Goal: Task Accomplishment & Management: Use online tool/utility

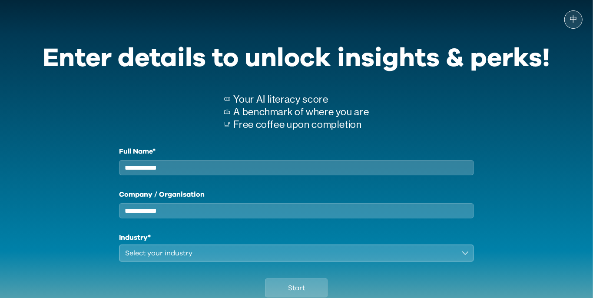
click at [436, 175] on input "Full Name*" at bounding box center [296, 167] width 355 height 15
type input "********"
click at [423, 199] on label "Company / Organisation" at bounding box center [296, 194] width 355 height 10
click at [423, 203] on input "Company / Organisation" at bounding box center [296, 210] width 355 height 15
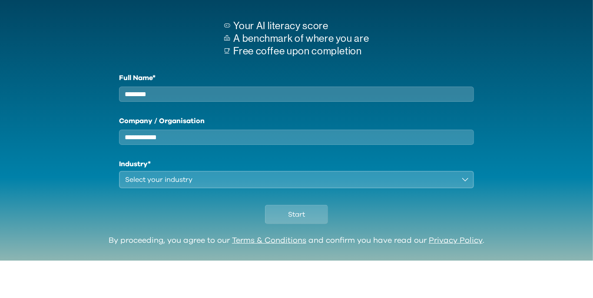
scroll to position [36, 0]
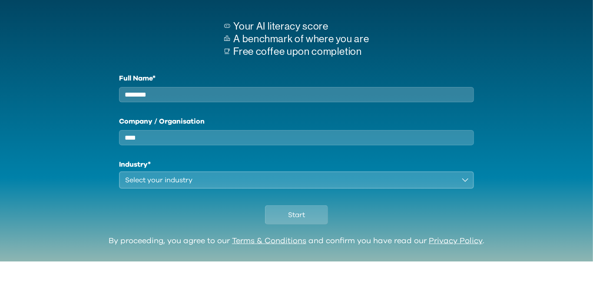
type input "****"
click at [426, 222] on div "Select your industry" at bounding box center [290, 216] width 331 height 10
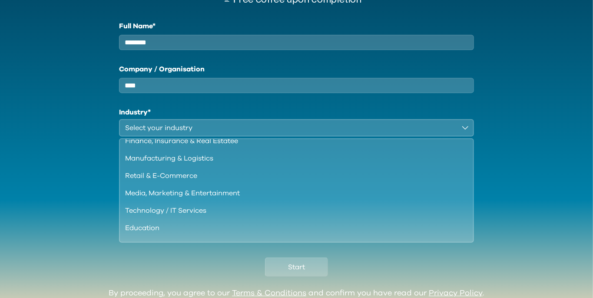
scroll to position [74, 0]
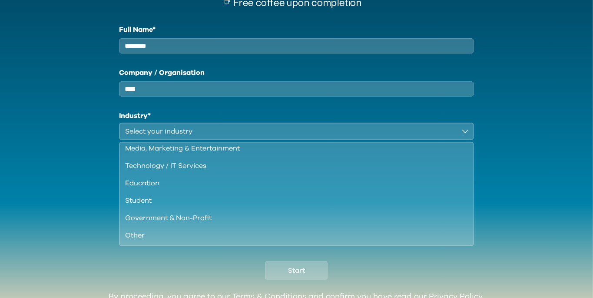
click at [295, 205] on div "Student" at bounding box center [291, 200] width 333 height 10
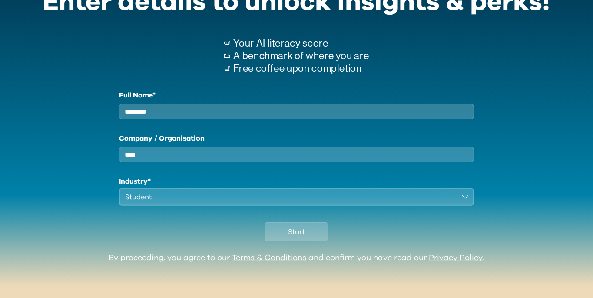
scroll to position [21, 0]
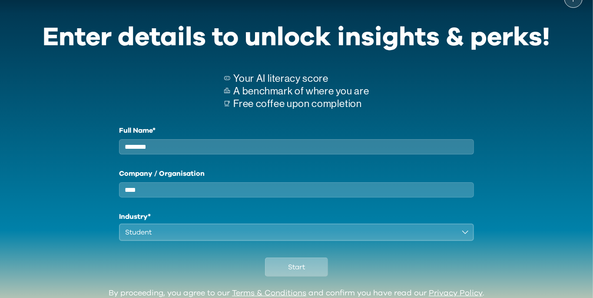
click at [303, 272] on span "Start" at bounding box center [296, 267] width 17 height 10
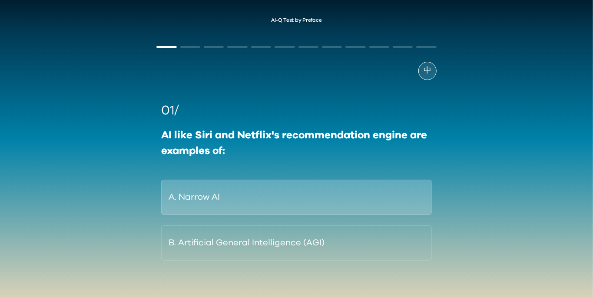
click at [400, 185] on button "A. Narrow AI" at bounding box center [296, 196] width 270 height 35
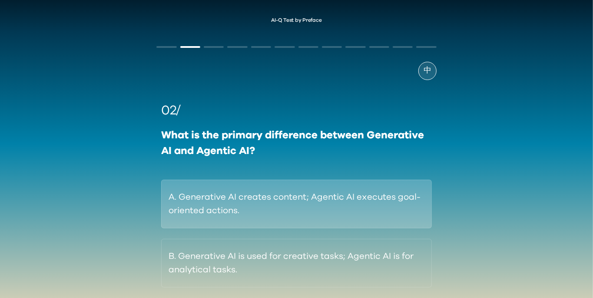
click at [369, 210] on button "A. Generative AI creates content; Agentic AI executes goal-oriented actions." at bounding box center [296, 203] width 270 height 49
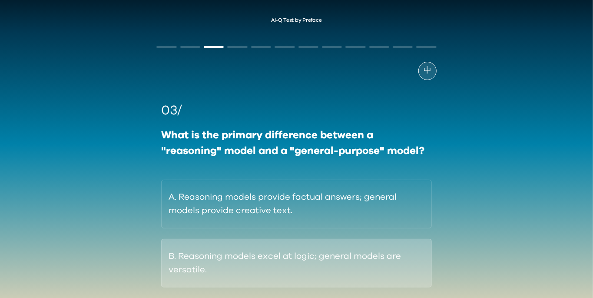
click at [364, 278] on button "B. Reasoning models excel at logic; general models are versatile." at bounding box center [296, 262] width 270 height 49
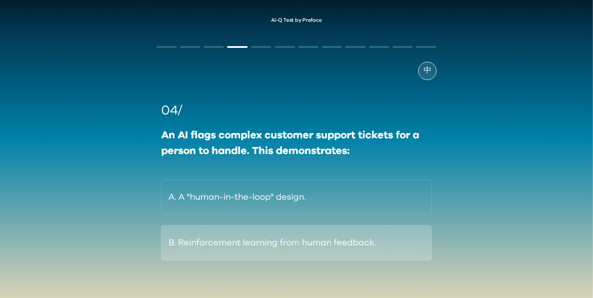
click at [379, 237] on button "B. Reinforcement learning from human feedback." at bounding box center [296, 242] width 270 height 35
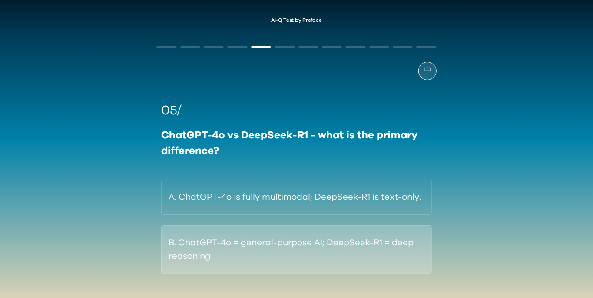
click at [361, 255] on button "B. ChatGPT-4o = general-purpose AI; DeepSeek-R1 = deep reasoning" at bounding box center [296, 249] width 270 height 49
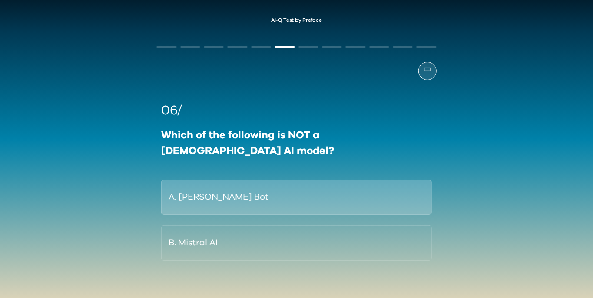
click at [398, 188] on button "A. [PERSON_NAME] Bot" at bounding box center [296, 196] width 270 height 35
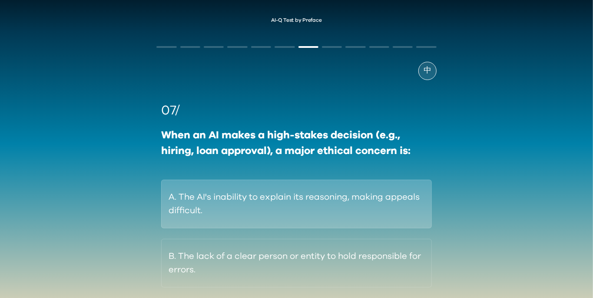
click at [394, 209] on button "A. The AI's inability to explain its reasoning, making appeals difficult." at bounding box center [296, 203] width 270 height 49
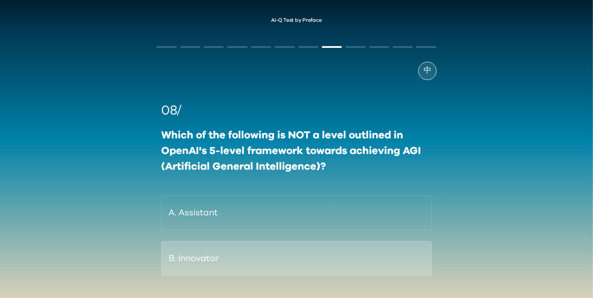
click at [353, 246] on button "B. Innovator" at bounding box center [296, 258] width 270 height 35
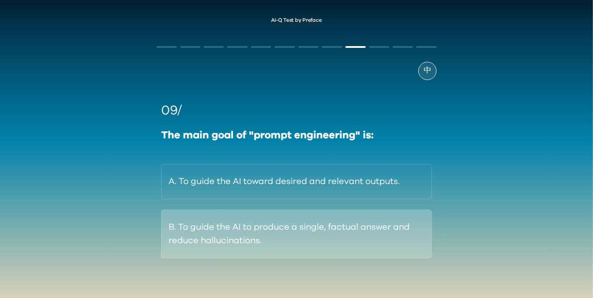
click at [368, 246] on button "B. To guide the AI to produce a single, factual answer and reduce hallucination…" at bounding box center [296, 233] width 270 height 49
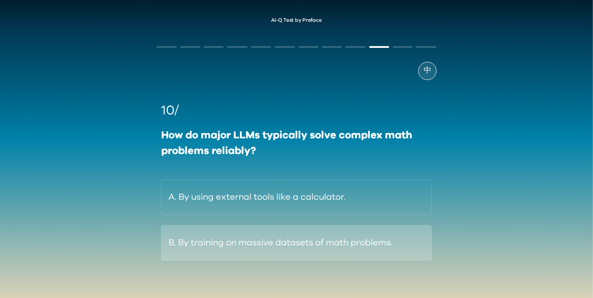
click at [362, 242] on button "B. By training on massive datasets of math problems." at bounding box center [296, 242] width 270 height 35
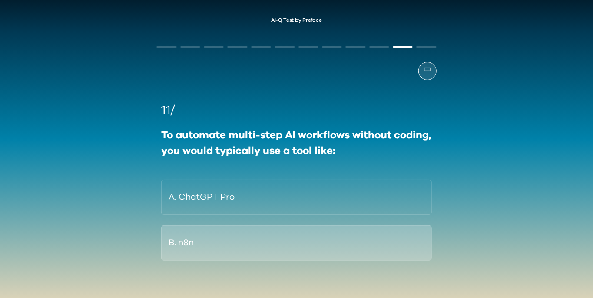
click at [359, 236] on button "B. n8n" at bounding box center [296, 242] width 270 height 35
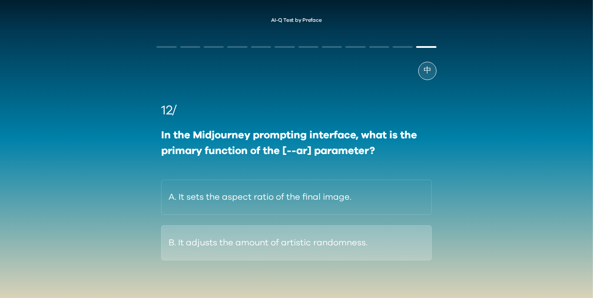
click at [359, 252] on button "B. It adjusts the amount of artistic randomness." at bounding box center [296, 242] width 270 height 35
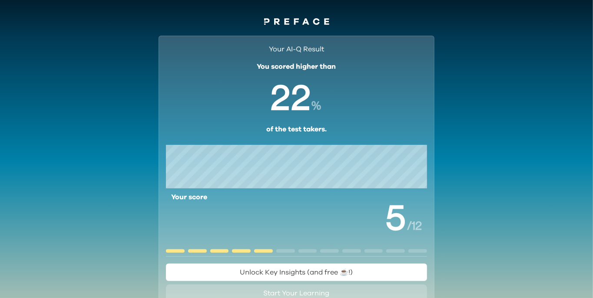
click at [525, 256] on div "Your AI-Q Result You scored higher than % of the test takers. Your score / 12 U…" at bounding box center [296, 201] width 593 height 347
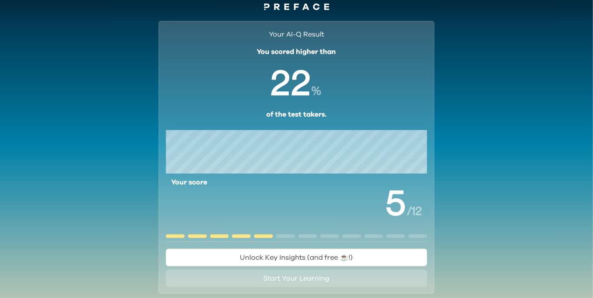
scroll to position [34, 0]
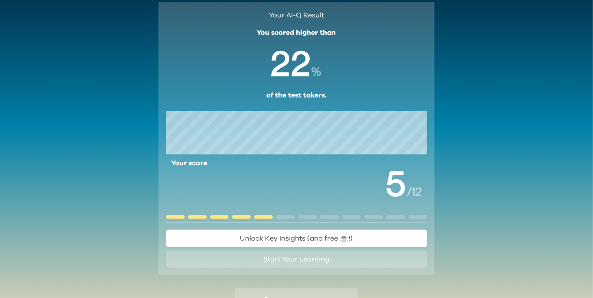
click at [397, 242] on button "Unlock Key Insights (and free ☕️!)" at bounding box center [296, 237] width 261 height 17
